Goal: Answer question/provide support: Share knowledge or assist other users

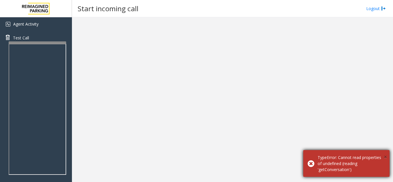
click at [383, 156] on span "×" at bounding box center [384, 157] width 3 height 8
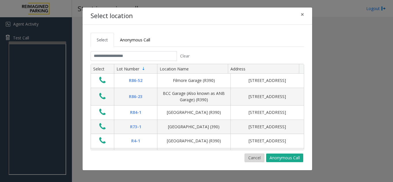
click at [255, 156] on button "Cancel" at bounding box center [254, 158] width 20 height 9
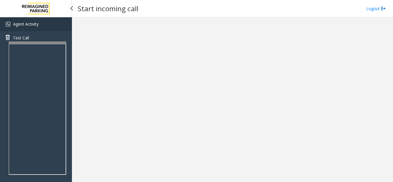
click at [24, 25] on span "Agent Activity" at bounding box center [25, 23] width 25 height 5
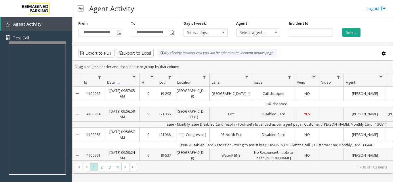
click at [295, 3] on div "Agent Activity Logout" at bounding box center [232, 8] width 321 height 17
click at [166, 27] on div "**********" at bounding box center [152, 29] width 53 height 16
click at [214, 58] on kendo-grid-toolbar "Export to PDF Export to Excel By clicking Incident row you will be taken to the…" at bounding box center [232, 52] width 320 height 15
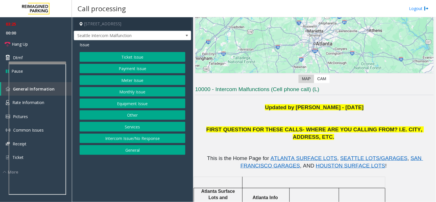
scroll to position [64, 0]
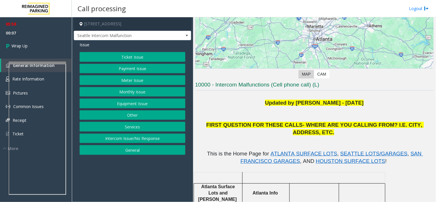
click at [138, 57] on button "Ticket Issue" at bounding box center [133, 57] width 106 height 10
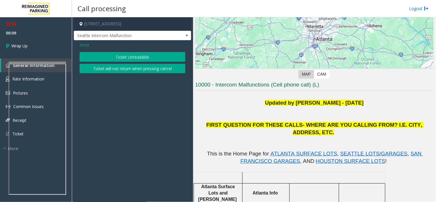
drag, startPoint x: 87, startPoint y: 44, endPoint x: 86, endPoint y: 47, distance: 3.2
click at [87, 45] on span "Issue" at bounding box center [85, 45] width 10 height 6
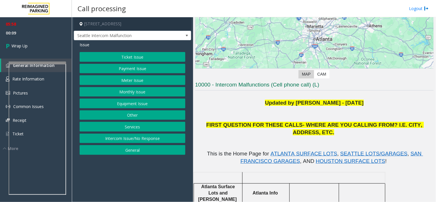
click at [147, 102] on button "Equipment Issue" at bounding box center [133, 104] width 106 height 10
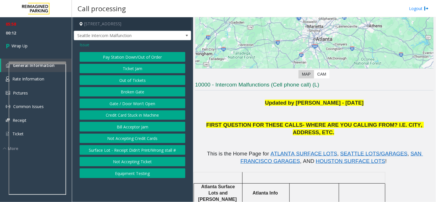
click at [154, 55] on button "Pay Station Down/Out of Order" at bounding box center [133, 57] width 106 height 10
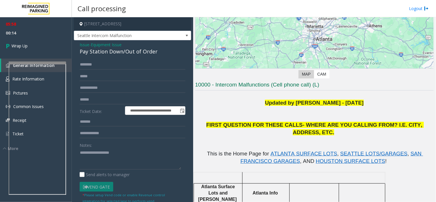
click at [81, 44] on span "Issue" at bounding box center [85, 45] width 10 height 6
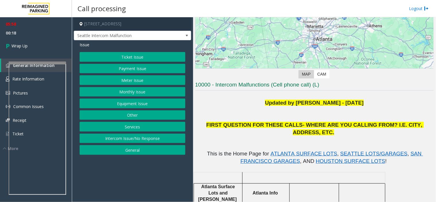
click at [145, 102] on button "Equipment Issue" at bounding box center [133, 104] width 106 height 10
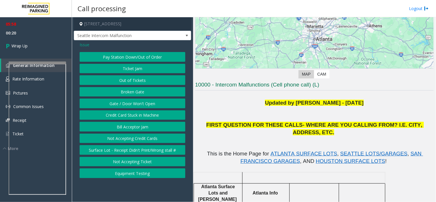
click at [140, 76] on button "Out of Tickets" at bounding box center [133, 80] width 106 height 10
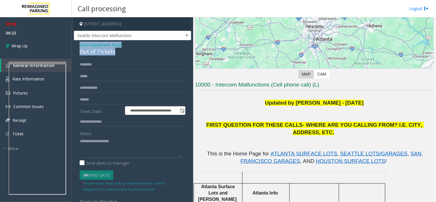
drag, startPoint x: 78, startPoint y: 41, endPoint x: 122, endPoint y: 57, distance: 46.8
click at [122, 57] on div "**********" at bounding box center [132, 141] width 117 height 202
copy div "Issue - Equipment Issue Out of Tickets"
click at [76, 145] on div "**********" at bounding box center [132, 148] width 114 height 177
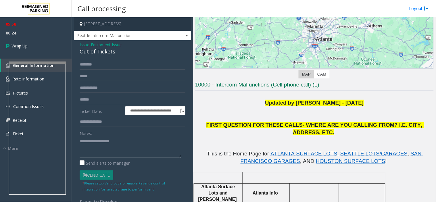
paste textarea "**********"
click at [87, 141] on textarea at bounding box center [130, 148] width 101 height 22
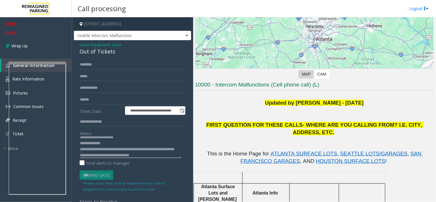
scroll to position [10, 0]
type textarea "**********"
drag, startPoint x: 140, startPoint y: 142, endPoint x: 163, endPoint y: 7, distance: 137.0
click at [163, 7] on div "Call processing Logout" at bounding box center [254, 8] width 364 height 17
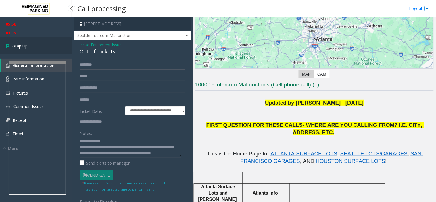
click at [17, 44] on span "Wrap Up" at bounding box center [19, 46] width 16 height 6
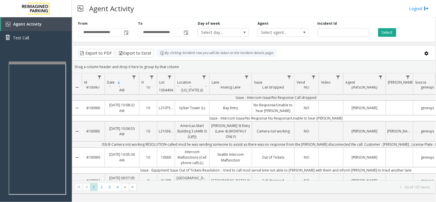
scroll to position [64, 0]
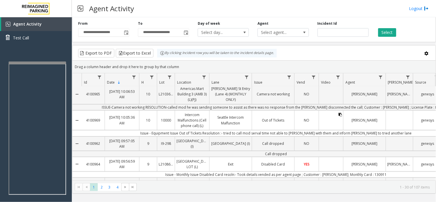
click at [341, 114] on icon "Data table" at bounding box center [340, 114] width 3 height 3
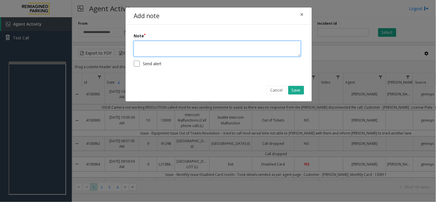
drag, startPoint x: 333, startPoint y: 116, endPoint x: 173, endPoint y: 53, distance: 171.7
click at [173, 53] on textarea at bounding box center [217, 49] width 167 height 16
type textarea "**********"
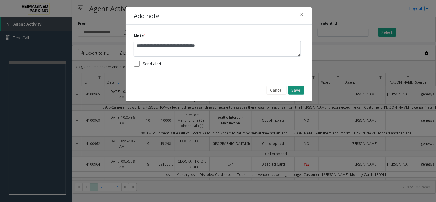
click at [301, 92] on button "Save" at bounding box center [296, 90] width 16 height 9
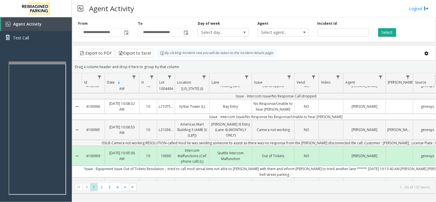
scroll to position [0, 0]
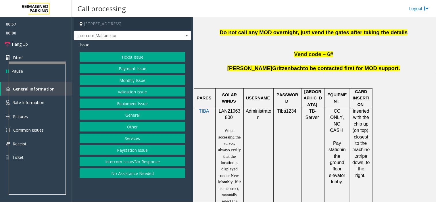
scroll to position [319, 0]
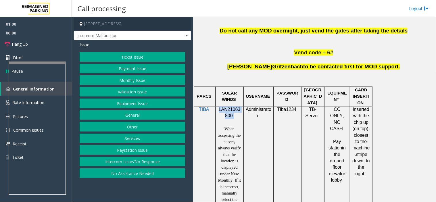
drag, startPoint x: 219, startPoint y: 109, endPoint x: 234, endPoint y: 115, distance: 16.0
click at [234, 115] on p "LAN21063800" at bounding box center [230, 112] width 24 height 13
copy p "LAN21063800"
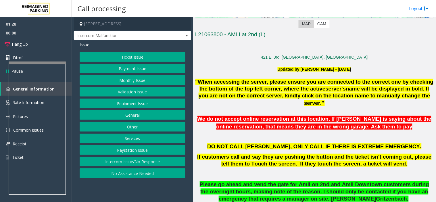
scroll to position [128, 0]
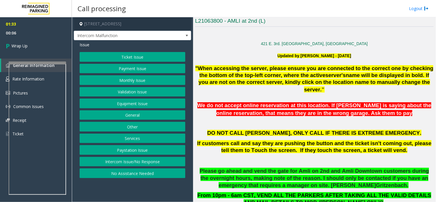
click at [134, 105] on button "Equipment Issue" at bounding box center [133, 104] width 106 height 10
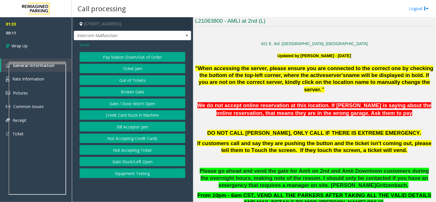
click at [148, 101] on button "Gate / Door Won't Open" at bounding box center [133, 104] width 106 height 10
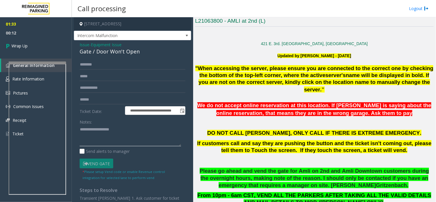
click at [90, 133] on textarea at bounding box center [130, 136] width 101 height 22
drag, startPoint x: 78, startPoint y: 45, endPoint x: 144, endPoint y: 53, distance: 66.0
click at [144, 53] on div "**********" at bounding box center [132, 147] width 117 height 215
copy div "Issue - Equipment Issue Gate / Door Won't Open"
click at [97, 133] on textarea at bounding box center [130, 136] width 101 height 22
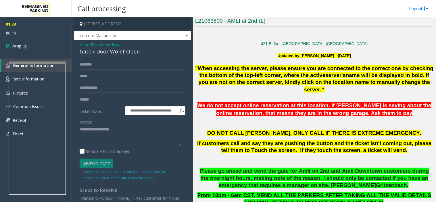
paste textarea "**********"
type textarea "**********"
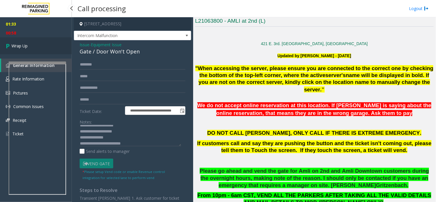
click at [18, 50] on link "Wrap Up" at bounding box center [36, 45] width 72 height 17
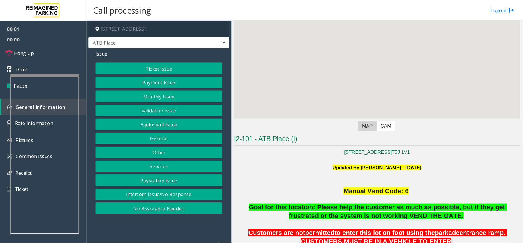
scroll to position [64, 0]
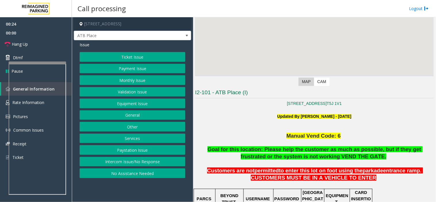
click at [157, 164] on button "Intercom Issue/No Response" at bounding box center [133, 162] width 106 height 10
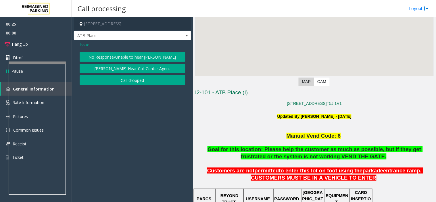
click at [143, 56] on button "No Response/Unable to hear [PERSON_NAME]" at bounding box center [133, 57] width 106 height 10
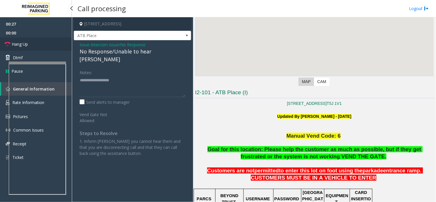
click at [21, 44] on span "Hang Up" at bounding box center [20, 44] width 16 height 6
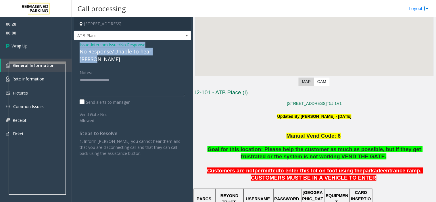
drag, startPoint x: 79, startPoint y: 45, endPoint x: 168, endPoint y: 53, distance: 89.5
click at [168, 53] on div "Issue - Intercom Issue/No Response No Response/Unable to hear parker" at bounding box center [133, 53] width 106 height 22
copy div "Issue - Intercom Issue/No Response No Response/Unable to hear parker"
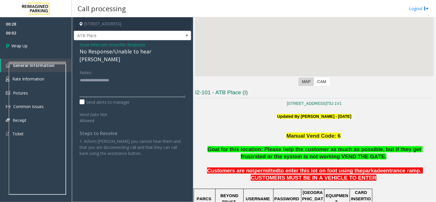
click at [127, 80] on textarea at bounding box center [133, 87] width 106 height 22
paste textarea "**********"
type textarea "**********"
click at [19, 45] on span "Wrap Up" at bounding box center [19, 46] width 16 height 6
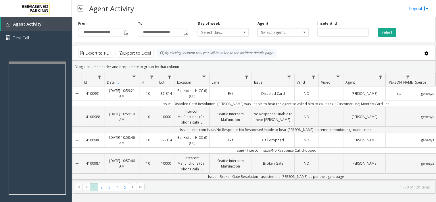
click at [212, 64] on div "Drag a column header and drop it here to group by that column" at bounding box center [253, 67] width 363 height 10
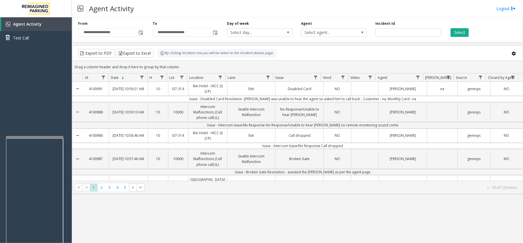
click at [39, 136] on div at bounding box center [34, 137] width 57 height 2
click at [33, 74] on div "Agent Activity Test Call" at bounding box center [36, 138] width 72 height 243
click at [35, 55] on div "Agent Activity Test Call" at bounding box center [36, 138] width 72 height 243
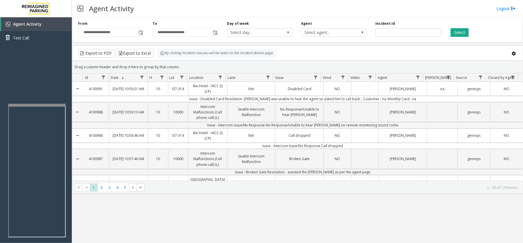
click at [41, 104] on div at bounding box center [36, 104] width 57 height 2
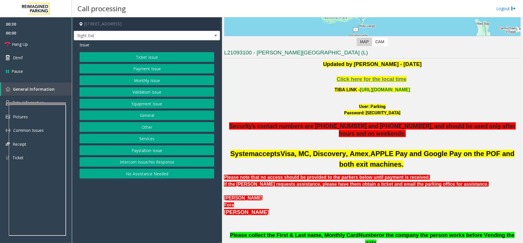
scroll to position [115, 0]
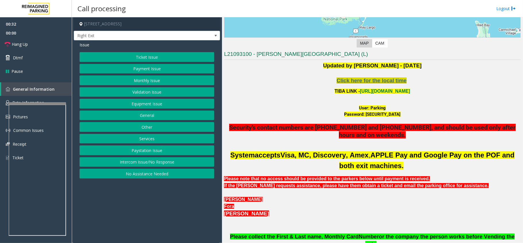
click at [371, 82] on span "Click here for the local time" at bounding box center [372, 80] width 70 height 6
click at [394, 92] on link "https://wellsfargoctr-web.sp.tibaparking.net/" at bounding box center [385, 91] width 50 height 5
drag, startPoint x: 389, startPoint y: 109, endPoint x: 368, endPoint y: 109, distance: 20.4
click at [368, 109] on div "User: Parking" at bounding box center [372, 108] width 297 height 7
copy font "Parking"
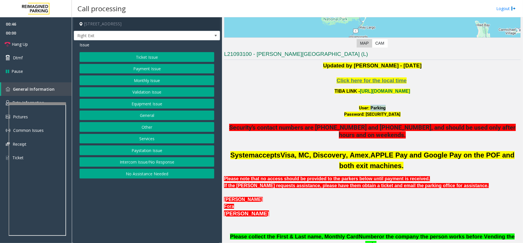
drag, startPoint x: 403, startPoint y: 114, endPoint x: 360, endPoint y: 117, distance: 42.3
click at [360, 117] on div "Password: P@rking@21093100" at bounding box center [372, 114] width 297 height 7
copy font "P@rking@21093100"
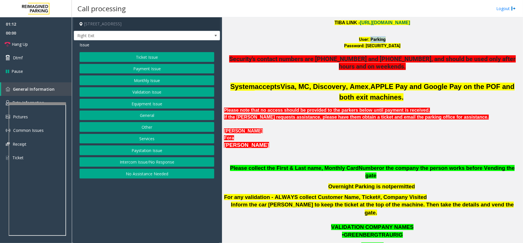
scroll to position [191, 0]
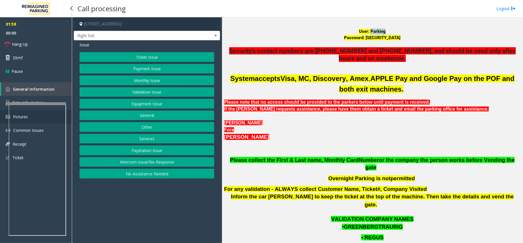
click at [4, 112] on link "Pictures" at bounding box center [36, 117] width 72 height 14
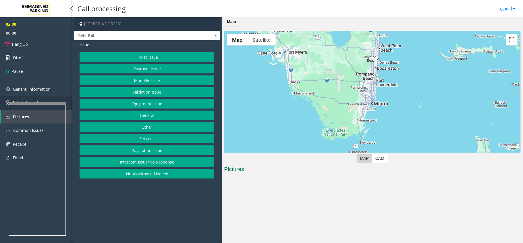
click at [4, 98] on link "Rate Information" at bounding box center [36, 103] width 72 height 14
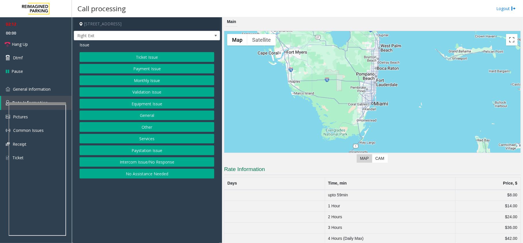
click at [153, 55] on button "Ticket Issue" at bounding box center [147, 57] width 135 height 10
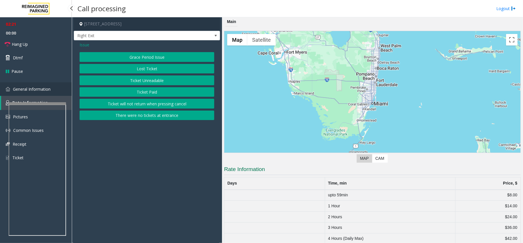
click at [6, 89] on img at bounding box center [8, 89] width 4 height 4
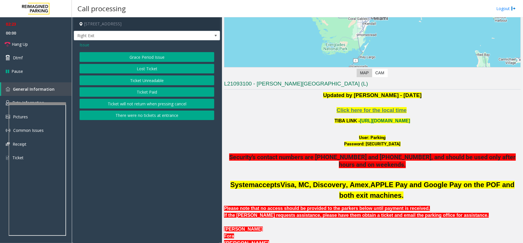
scroll to position [76, 0]
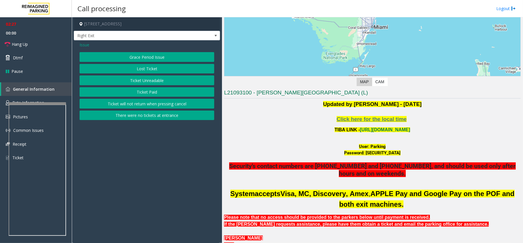
drag, startPoint x: 173, startPoint y: 24, endPoint x: 138, endPoint y: 26, distance: 34.6
click at [138, 26] on h4 "[STREET_ADDRESS]" at bounding box center [147, 24] width 146 height 14
copy h4 "Miami, FL"
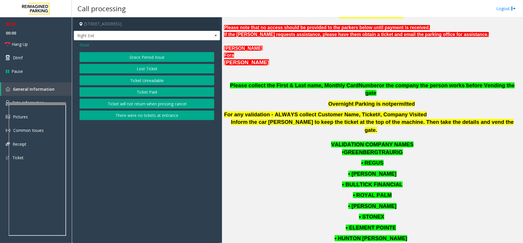
scroll to position [230, 0]
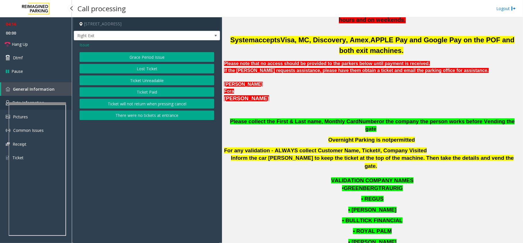
click at [5, 102] on link "Rate Information" at bounding box center [36, 103] width 72 height 14
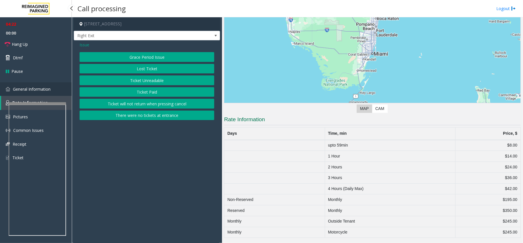
click at [11, 86] on link "General Information" at bounding box center [36, 89] width 72 height 14
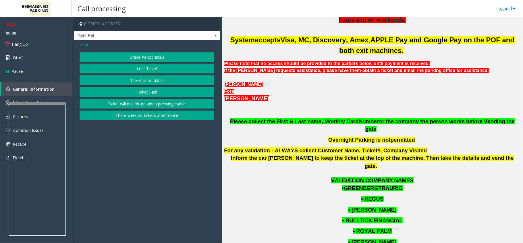
scroll to position [734, 0]
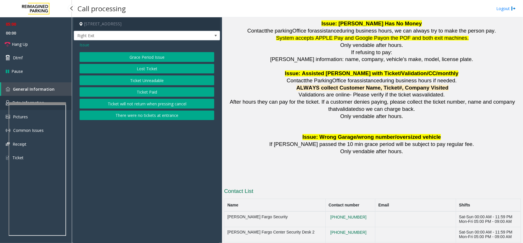
click at [5, 101] on link "Rate Information" at bounding box center [36, 103] width 72 height 14
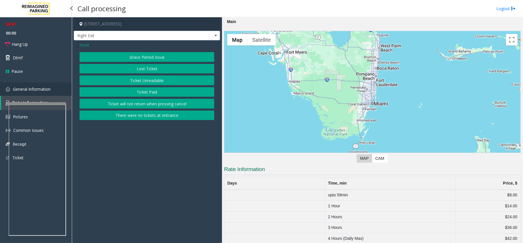
click at [7, 90] on img at bounding box center [8, 89] width 4 height 4
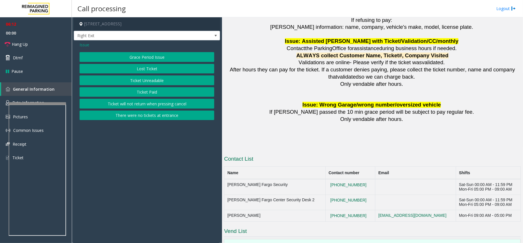
scroll to position [805, 0]
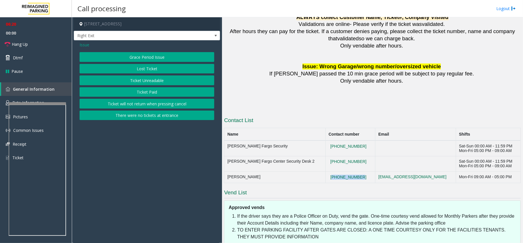
drag, startPoint x: 342, startPoint y: 162, endPoint x: 313, endPoint y: 160, distance: 28.8
click at [326, 171] on td "786-716-3941" at bounding box center [351, 176] width 50 height 11
copy button "786-716-3941"
drag, startPoint x: 343, startPoint y: 146, endPoint x: 314, endPoint y: 147, distance: 28.5
click at [326, 156] on td "786-907-4408" at bounding box center [351, 164] width 50 height 16
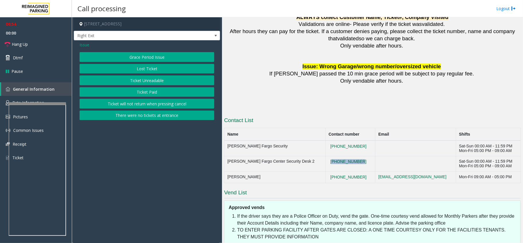
copy button "786-907-4408"
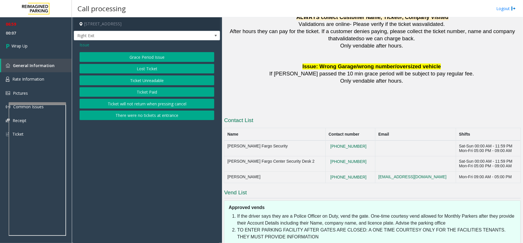
click at [87, 45] on span "Issue" at bounding box center [85, 45] width 10 height 6
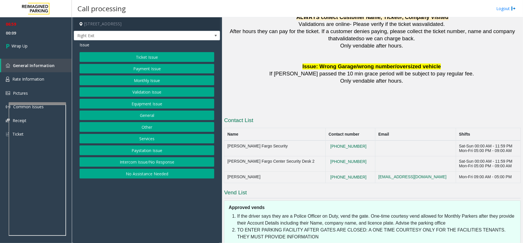
click at [154, 57] on button "Ticket Issue" at bounding box center [147, 57] width 135 height 10
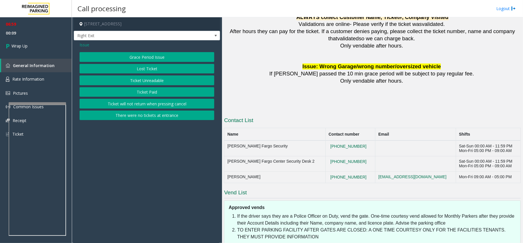
click at [152, 79] on button "Ticket Unreadable" at bounding box center [147, 80] width 135 height 10
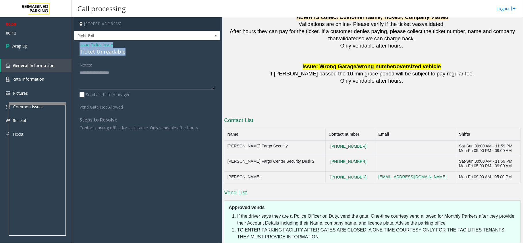
drag, startPoint x: 77, startPoint y: 45, endPoint x: 123, endPoint y: 52, distance: 46.3
click at [123, 52] on div "Issue - Ticket Issue Ticket Unreadable Notes: Send alerts to manager Vend Gate …" at bounding box center [147, 88] width 146 height 96
copy div "Issue - Ticket Issue Ticket Unreadable"
click at [115, 73] on textarea at bounding box center [147, 79] width 135 height 22
paste textarea "**********"
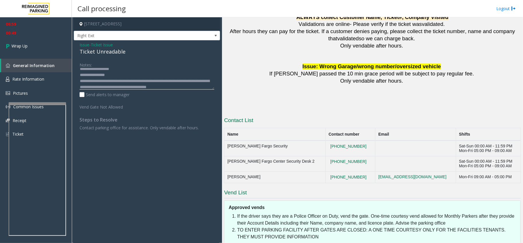
scroll to position [10, 0]
click at [105, 75] on textarea at bounding box center [147, 79] width 135 height 22
click at [151, 82] on textarea at bounding box center [147, 79] width 135 height 22
click at [126, 82] on textarea at bounding box center [147, 79] width 135 height 22
drag, startPoint x: 133, startPoint y: 78, endPoint x: 130, endPoint y: 84, distance: 6.8
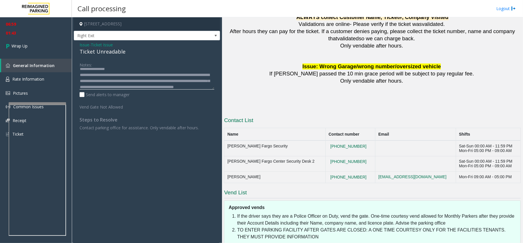
click at [132, 78] on textarea at bounding box center [147, 79] width 135 height 22
click at [155, 78] on textarea at bounding box center [147, 79] width 135 height 22
click at [153, 80] on textarea at bounding box center [147, 79] width 135 height 22
drag, startPoint x: 180, startPoint y: 84, endPoint x: 174, endPoint y: 88, distance: 7.1
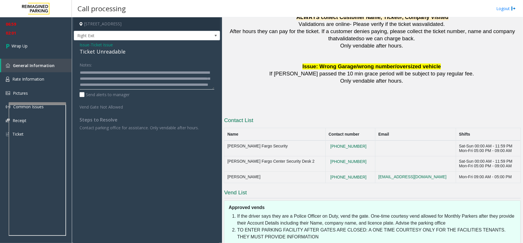
click at [171, 89] on textarea at bounding box center [147, 79] width 135 height 22
click at [179, 83] on textarea at bounding box center [147, 79] width 135 height 22
type textarea "**********"
click at [15, 43] on span "Wrap Up" at bounding box center [19, 46] width 16 height 6
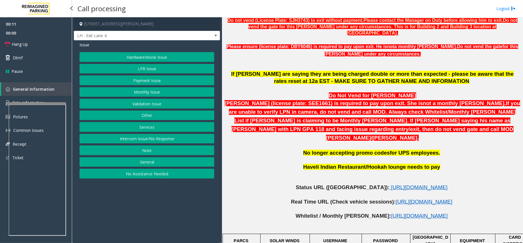
scroll to position [230, 0]
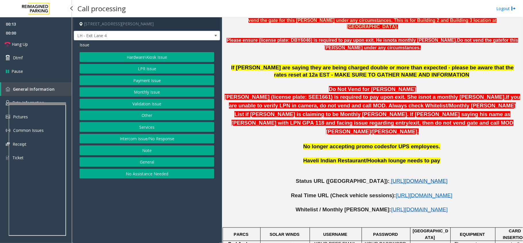
click at [391, 178] on span "https://www.parkjockey.com/en-us/manage/1633/status" at bounding box center [419, 181] width 57 height 6
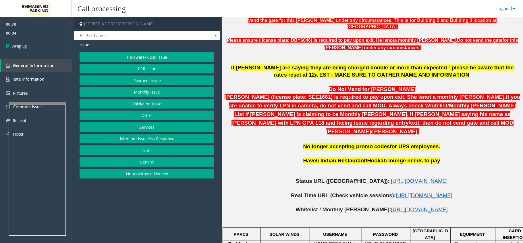
click at [157, 137] on button "Intercom Issue/No Response" at bounding box center [147, 139] width 135 height 10
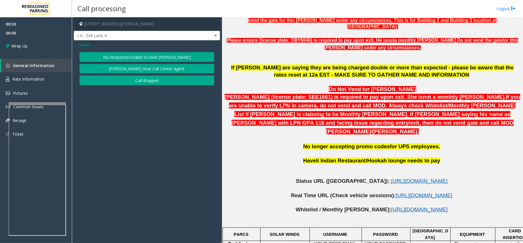
click at [81, 44] on span "Issue" at bounding box center [85, 45] width 10 height 6
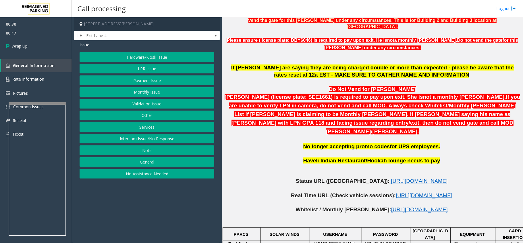
click at [81, 45] on span "Issue" at bounding box center [85, 45] width 10 height 6
click at [155, 137] on button "Intercom Issue/No Response" at bounding box center [147, 139] width 135 height 10
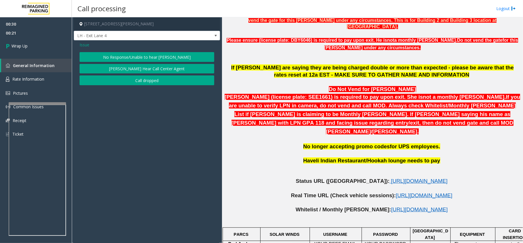
click at [145, 81] on button "Call dropped" at bounding box center [147, 80] width 135 height 10
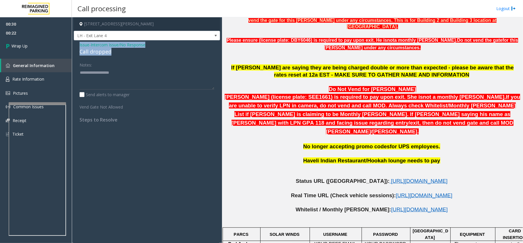
drag, startPoint x: 112, startPoint y: 51, endPoint x: 73, endPoint y: 41, distance: 40.1
click at [73, 41] on app-call-processing-form "230 Harris Street Northeast, Atlanta, GA LH - Exit Lane 4 Issue - Intercom Issu…" at bounding box center [147, 129] width 150 height 225
copy div "Issue - Intercom Issue/No Response Call dropped"
click at [97, 78] on textarea at bounding box center [147, 79] width 135 height 22
paste textarea "**********"
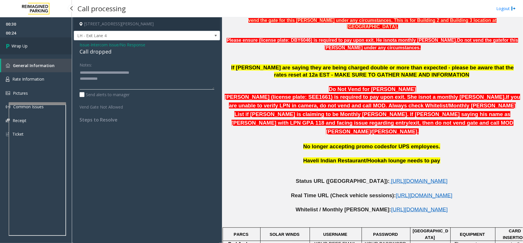
type textarea "**********"
click at [28, 45] on span "Wrap Up" at bounding box center [19, 46] width 16 height 6
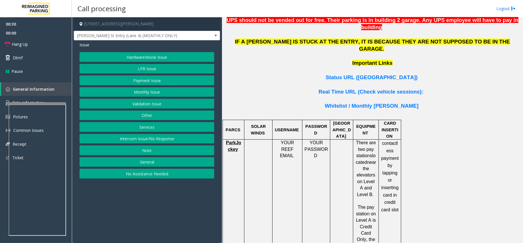
scroll to position [460, 0]
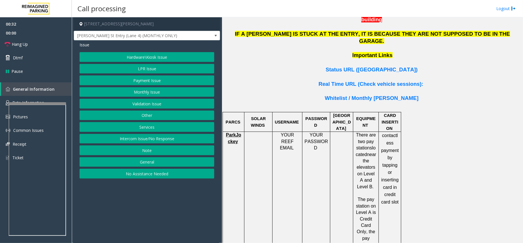
click at [235, 132] on span "ParkJockey" at bounding box center [233, 137] width 15 height 11
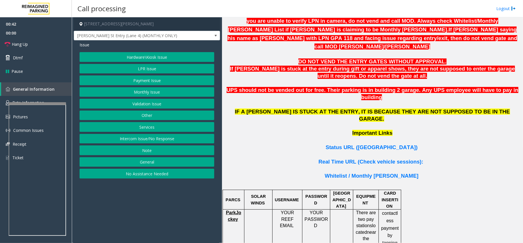
scroll to position [230, 0]
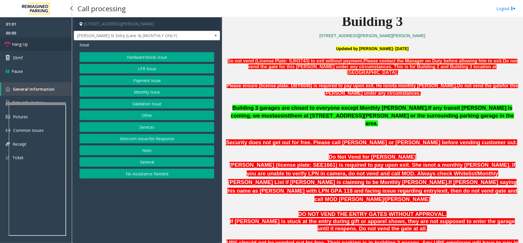
click at [20, 44] on span "Hang Up" at bounding box center [20, 44] width 16 height 6
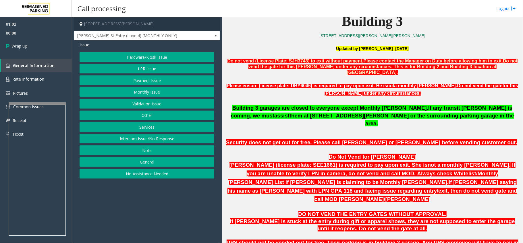
click at [144, 91] on button "Monthly Issue" at bounding box center [147, 92] width 135 height 10
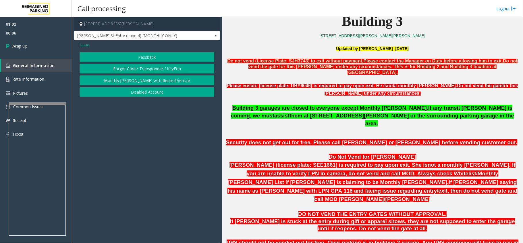
click at [85, 45] on span "Issue" at bounding box center [85, 45] width 10 height 6
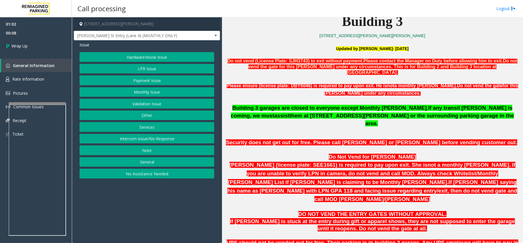
click at [153, 71] on button "LPR Issue" at bounding box center [147, 69] width 135 height 10
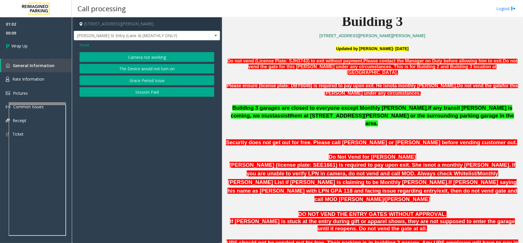
click at [156, 53] on button "Camera not working" at bounding box center [147, 57] width 135 height 10
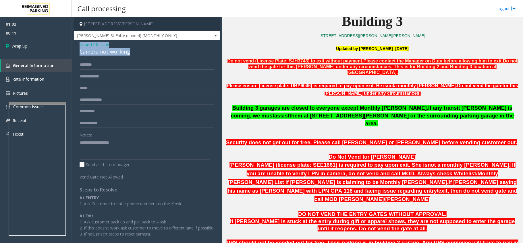
drag, startPoint x: 135, startPoint y: 52, endPoint x: 80, endPoint y: 43, distance: 55.6
click at [80, 43] on div "Issue - LPR Issue Camera not working" at bounding box center [147, 49] width 135 height 14
copy div "Issue - LPR Issue Camera not working"
click at [88, 155] on textarea at bounding box center [145, 149] width 130 height 22
paste textarea "**********"
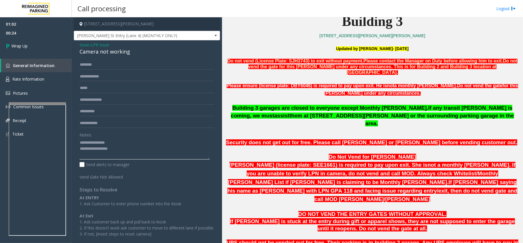
click at [131, 152] on textarea at bounding box center [145, 149] width 130 height 22
paste textarea "**********"
click at [187, 153] on textarea at bounding box center [145, 149] width 130 height 22
click at [183, 149] on textarea at bounding box center [145, 149] width 130 height 22
click at [181, 156] on textarea at bounding box center [145, 149] width 130 height 22
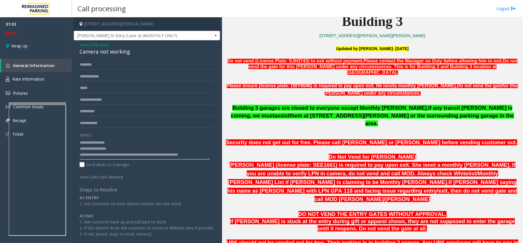
click at [182, 153] on textarea at bounding box center [145, 149] width 130 height 22
type textarea "**********"
drag, startPoint x: 32, startPoint y: 46, endPoint x: 23, endPoint y: 52, distance: 10.4
click at [31, 47] on link "Wrap Up" at bounding box center [36, 45] width 72 height 17
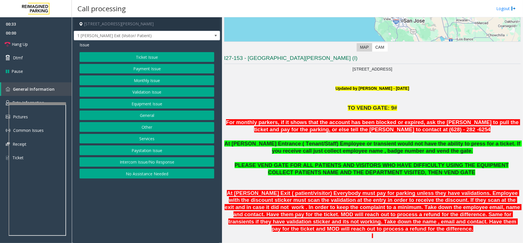
scroll to position [115, 0]
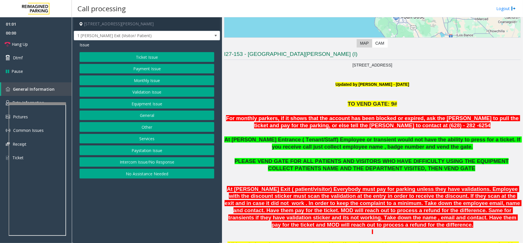
click at [160, 162] on button "Intercom Issue/No Response" at bounding box center [147, 162] width 135 height 10
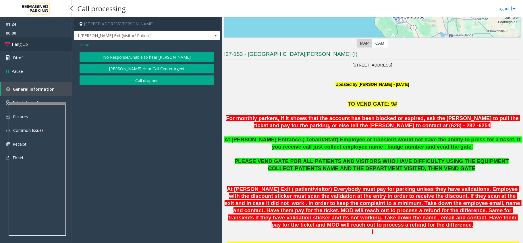
click at [12, 40] on link "Hang Up" at bounding box center [36, 44] width 72 height 14
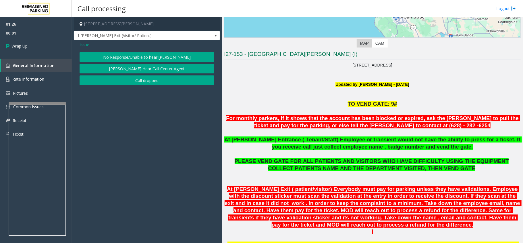
click at [166, 55] on button "No Response/Unable to hear [PERSON_NAME]" at bounding box center [147, 57] width 135 height 10
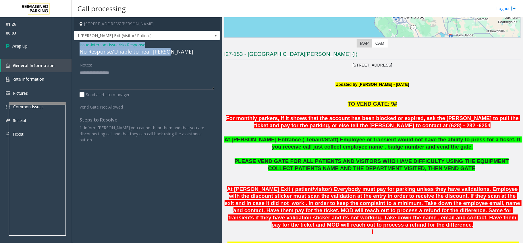
drag, startPoint x: 78, startPoint y: 45, endPoint x: 176, endPoint y: 51, distance: 98.8
click at [176, 51] on div "Issue - Intercom Issue/No Response No Response/Unable to hear parker Notes: Sen…" at bounding box center [147, 94] width 146 height 108
copy div "Issue - Intercom Issue/No Response No Response/Unable to hear parker"
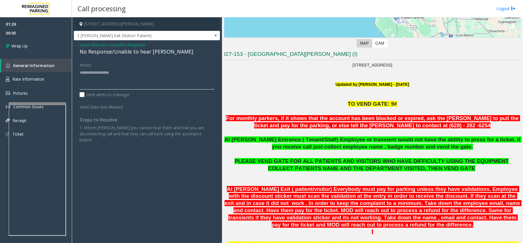
click at [129, 89] on textarea at bounding box center [147, 79] width 135 height 22
paste textarea "**********"
type textarea "**********"
click at [26, 45] on span "Wrap Up" at bounding box center [19, 46] width 16 height 6
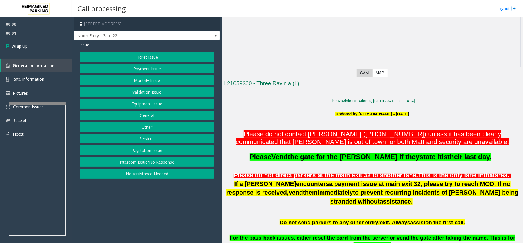
scroll to position [115, 0]
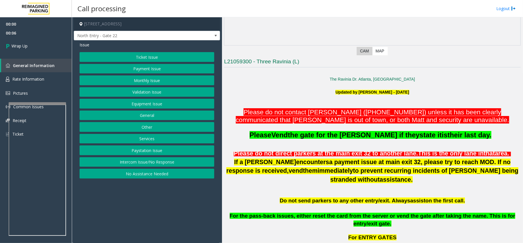
click at [153, 174] on button "No Assistance Needed" at bounding box center [147, 173] width 135 height 10
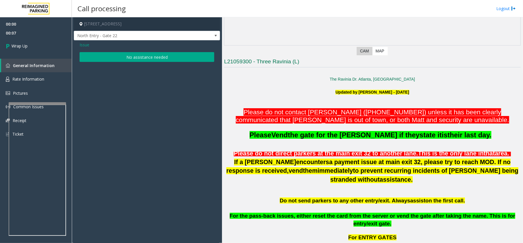
click at [85, 44] on span "Issue" at bounding box center [85, 45] width 10 height 6
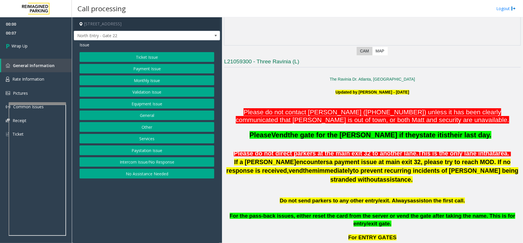
click at [170, 161] on button "Intercom Issue/No Response" at bounding box center [147, 162] width 135 height 10
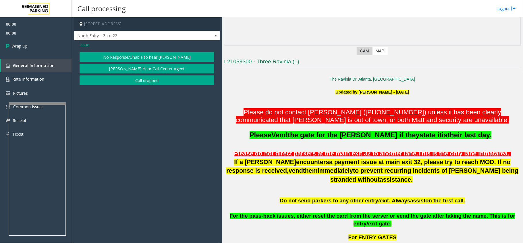
click at [152, 81] on button "Call dropped" at bounding box center [147, 80] width 135 height 10
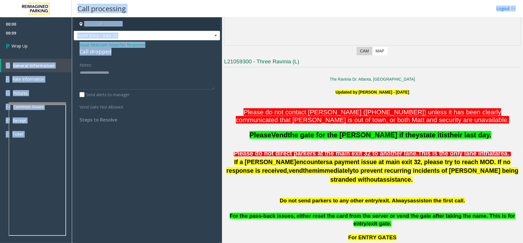
drag, startPoint x: 125, startPoint y: 59, endPoint x: 107, endPoint y: 54, distance: 18.3
click at [81, 47] on div "Issue - Intercom Issue/No Response Call dropped Notes: Send alerts to manager V…" at bounding box center [147, 84] width 146 height 88
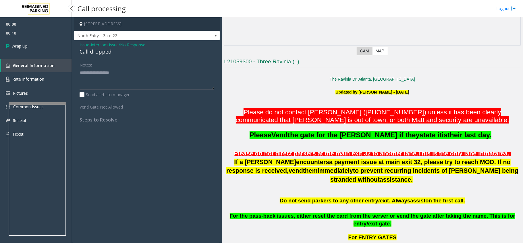
click at [123, 63] on div "Notes:" at bounding box center [147, 75] width 135 height 30
drag, startPoint x: 75, startPoint y: 44, endPoint x: 113, endPoint y: 50, distance: 38.3
click at [113, 50] on div "Issue - Intercom Issue/No Response Call dropped Notes: Send alerts to manager V…" at bounding box center [147, 84] width 146 height 88
copy div "Issue - Intercom Issue/No Response Call dropped"
click at [99, 70] on textarea at bounding box center [147, 79] width 135 height 22
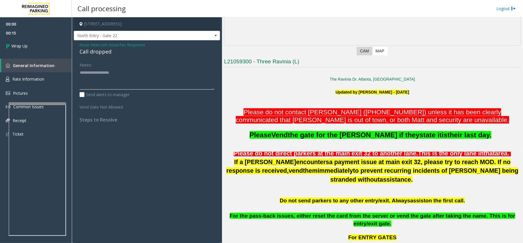
paste textarea "**********"
type textarea "**********"
click at [15, 41] on link "Wrap Up" at bounding box center [36, 45] width 72 height 17
